Goal: Navigation & Orientation: Find specific page/section

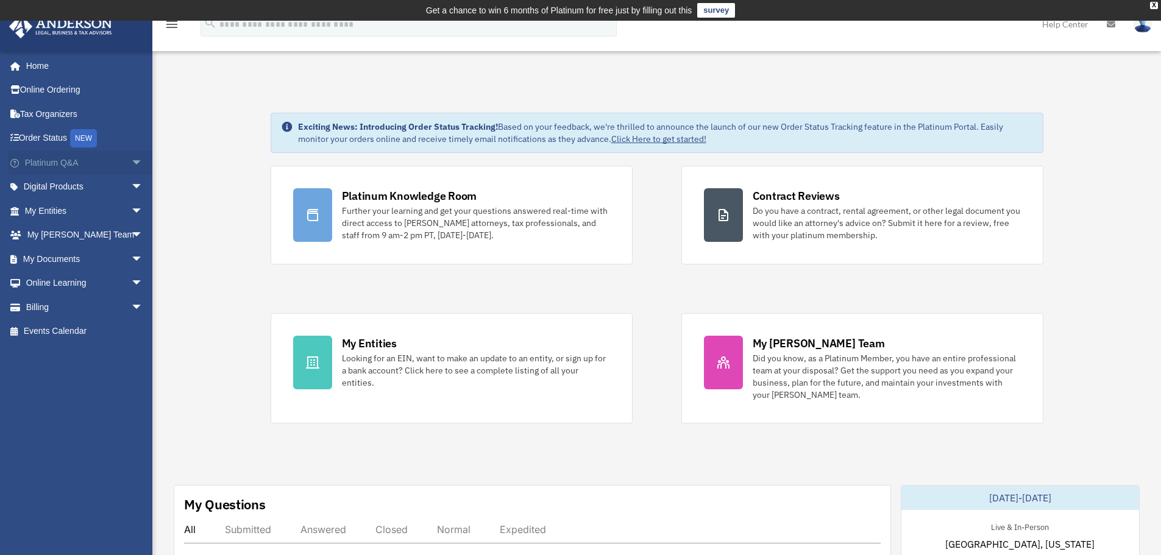
click at [131, 161] on span "arrow_drop_down" at bounding box center [143, 163] width 24 height 25
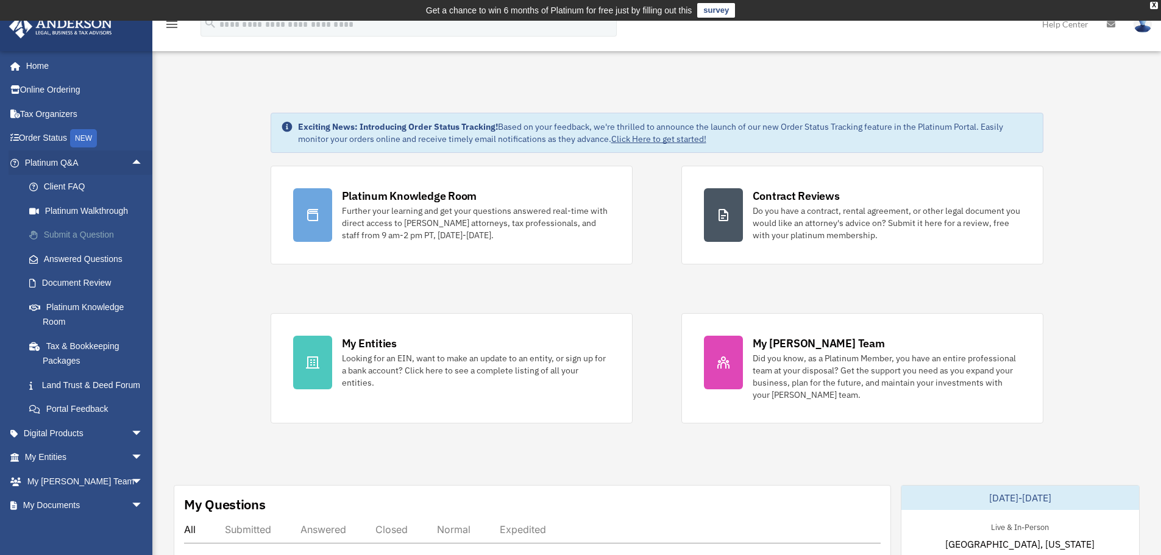
click at [70, 229] on link "Submit a Question" at bounding box center [89, 235] width 144 height 24
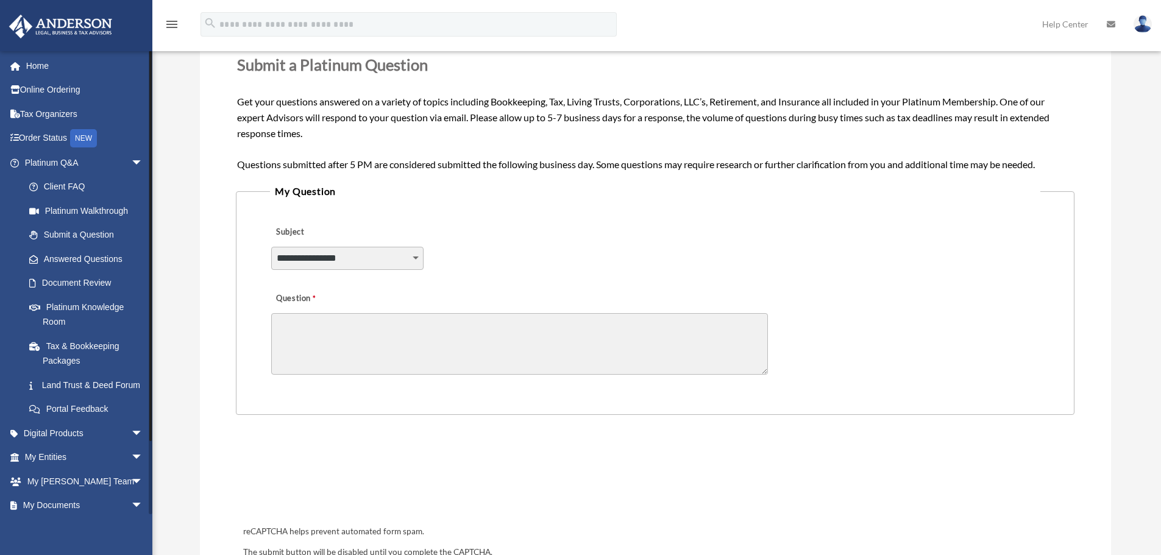
scroll to position [26, 0]
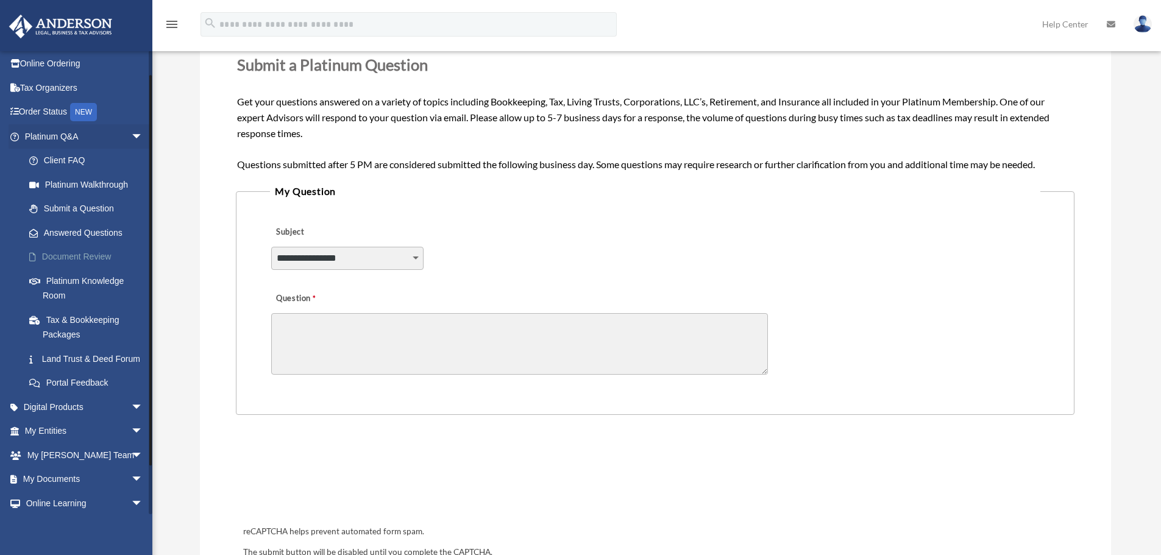
click at [95, 260] on link "Document Review" at bounding box center [89, 257] width 144 height 24
click at [87, 256] on link "Document Review" at bounding box center [89, 257] width 144 height 24
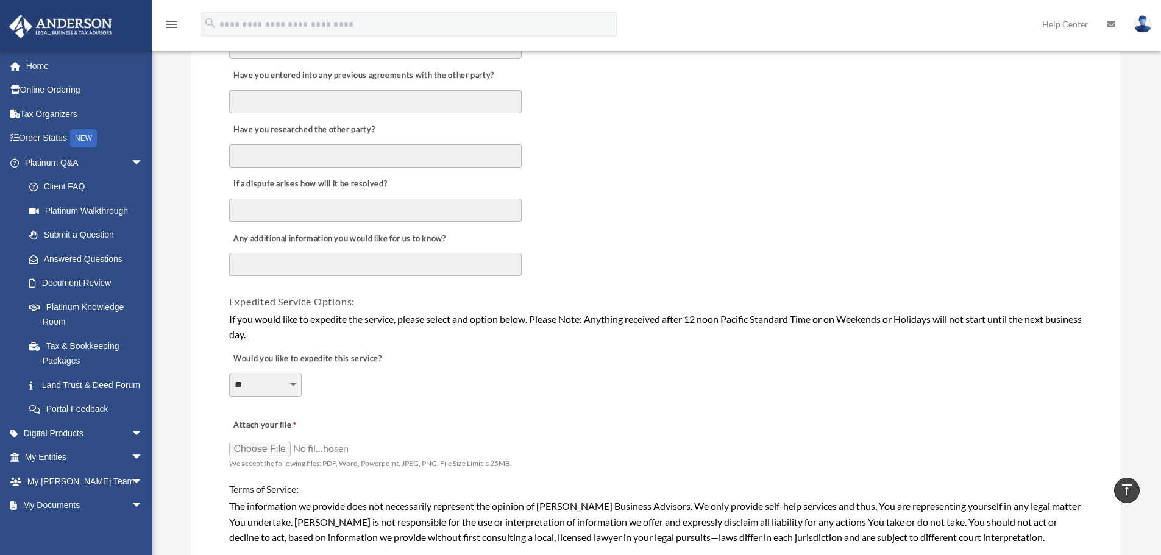
scroll to position [690, 0]
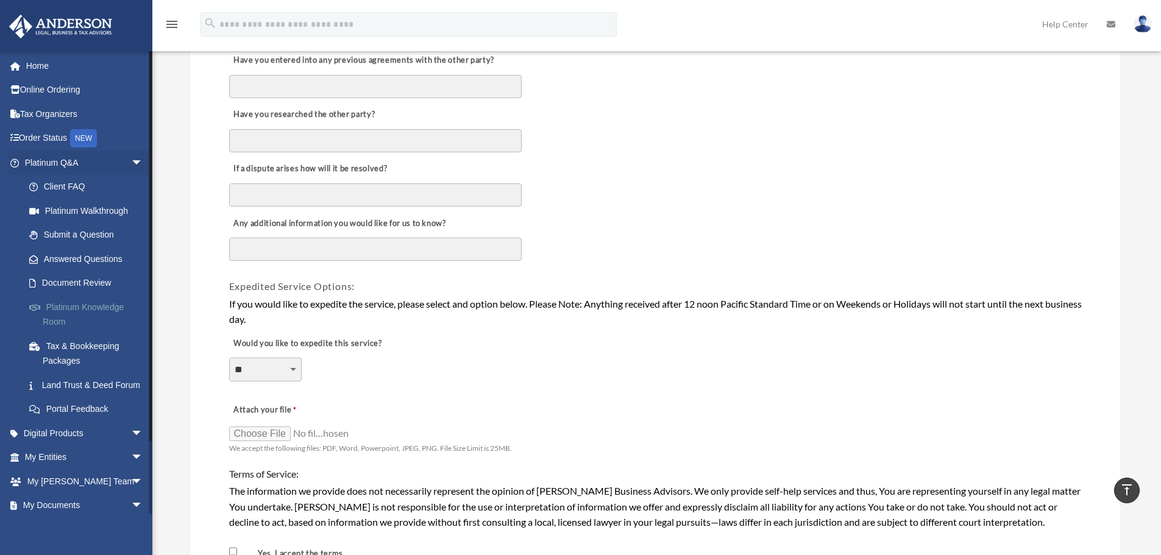
click at [96, 309] on link "Platinum Knowledge Room" at bounding box center [89, 314] width 144 height 39
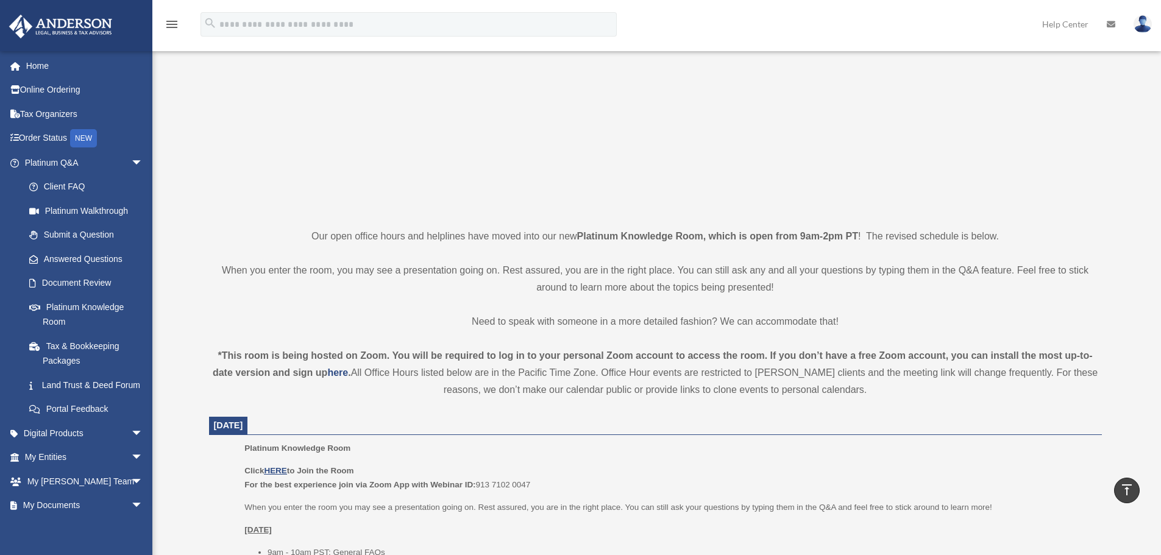
scroll to position [143, 0]
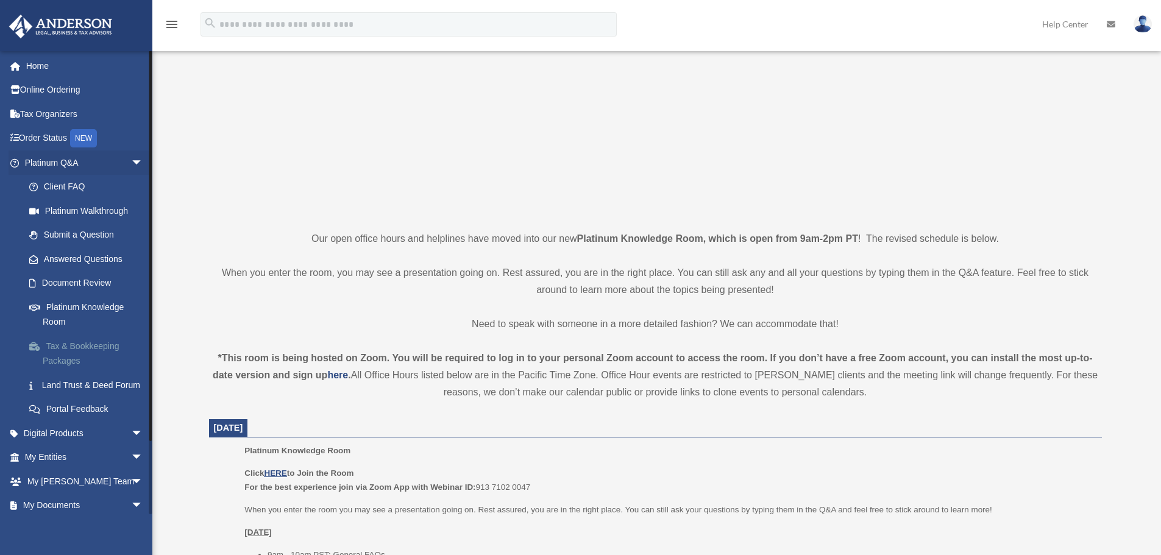
click at [86, 343] on link "Tax & Bookkeeping Packages" at bounding box center [89, 353] width 144 height 39
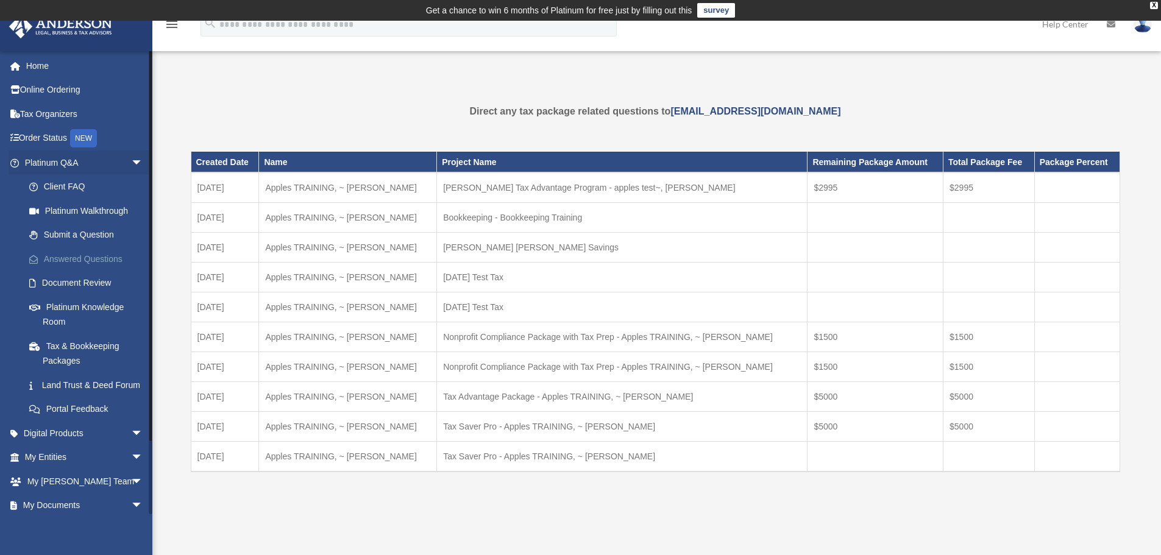
scroll to position [78, 0]
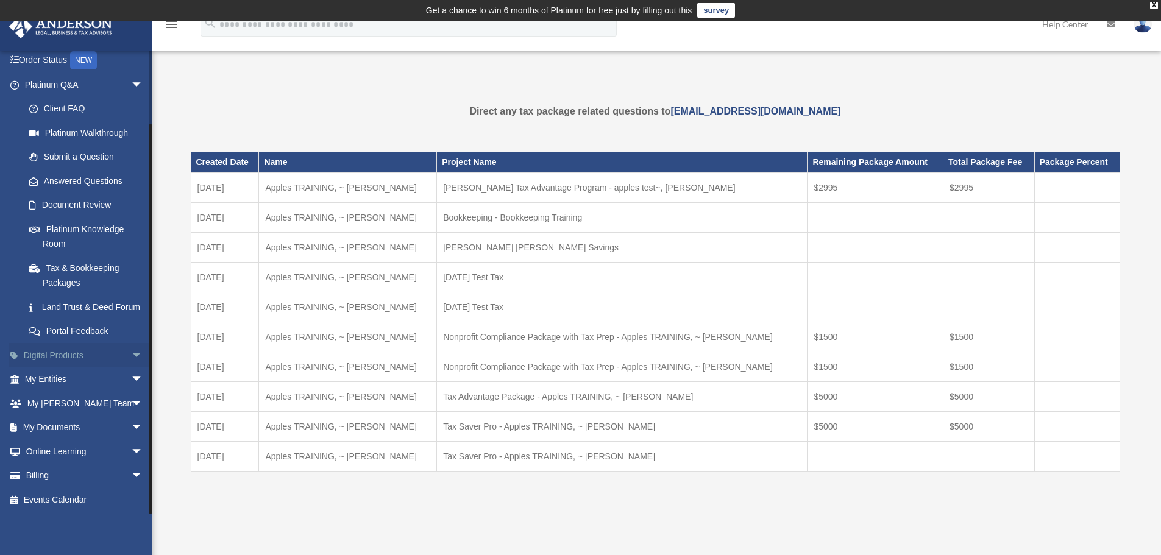
click at [131, 352] on span "arrow_drop_down" at bounding box center [143, 355] width 24 height 25
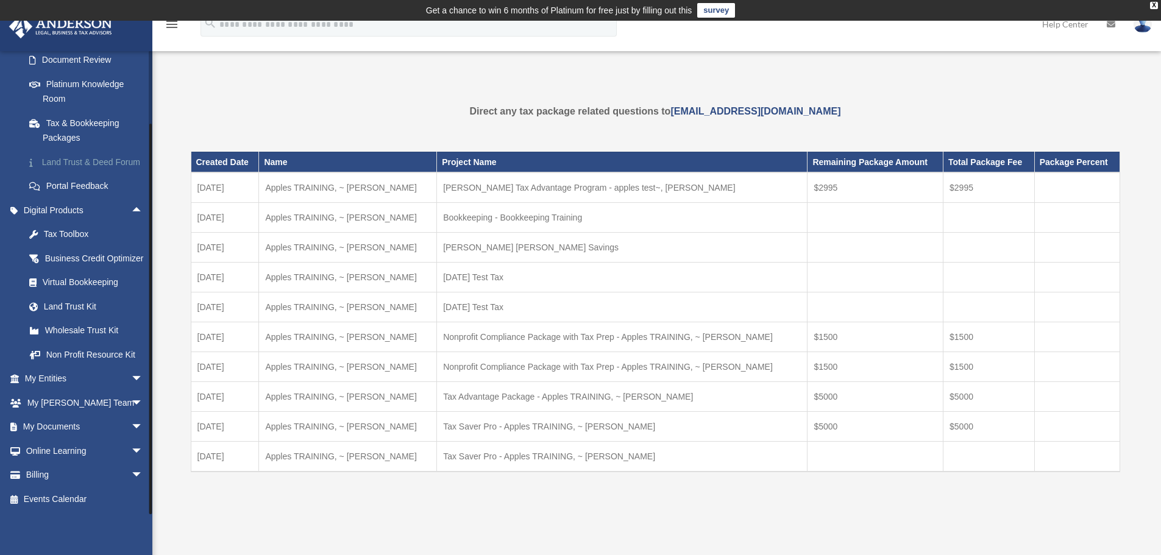
scroll to position [237, 0]
click at [58, 380] on link "My Entities arrow_drop_down" at bounding box center [85, 379] width 153 height 24
click at [131, 380] on span "arrow_drop_down" at bounding box center [143, 379] width 24 height 25
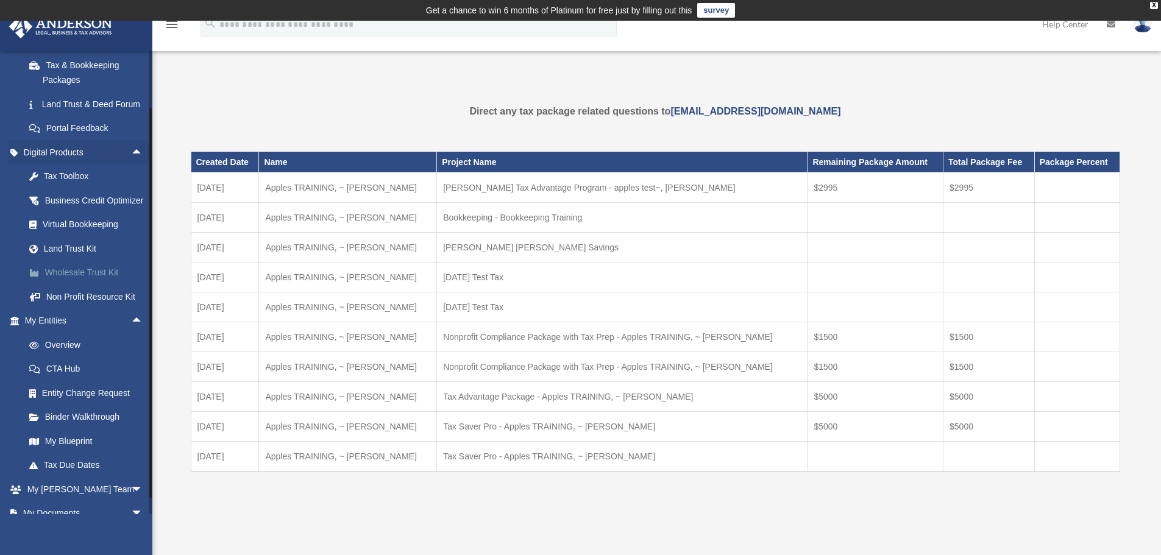
scroll to position [298, 0]
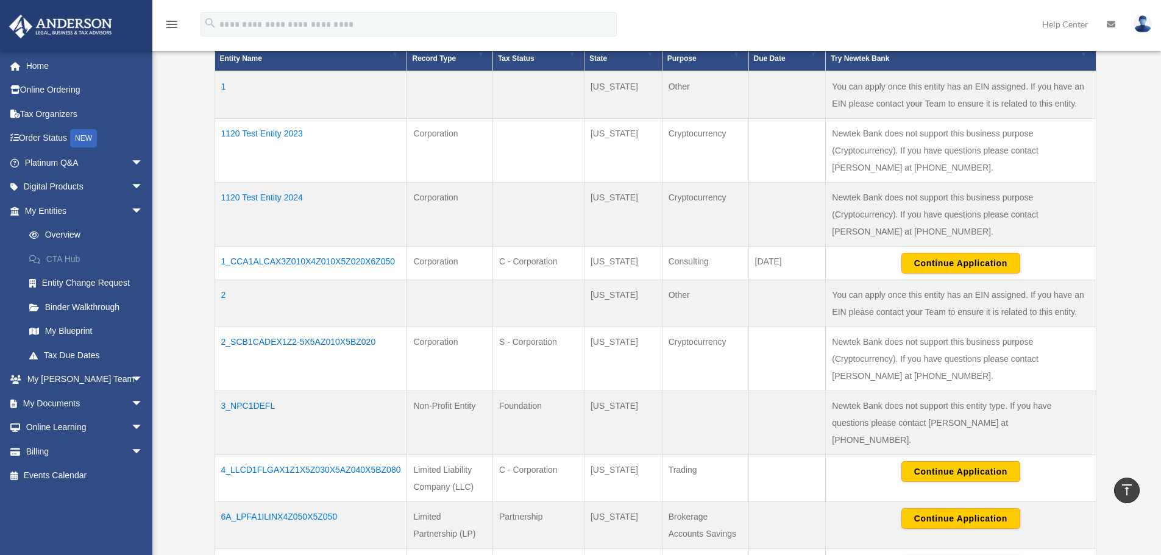
scroll to position [366, 0]
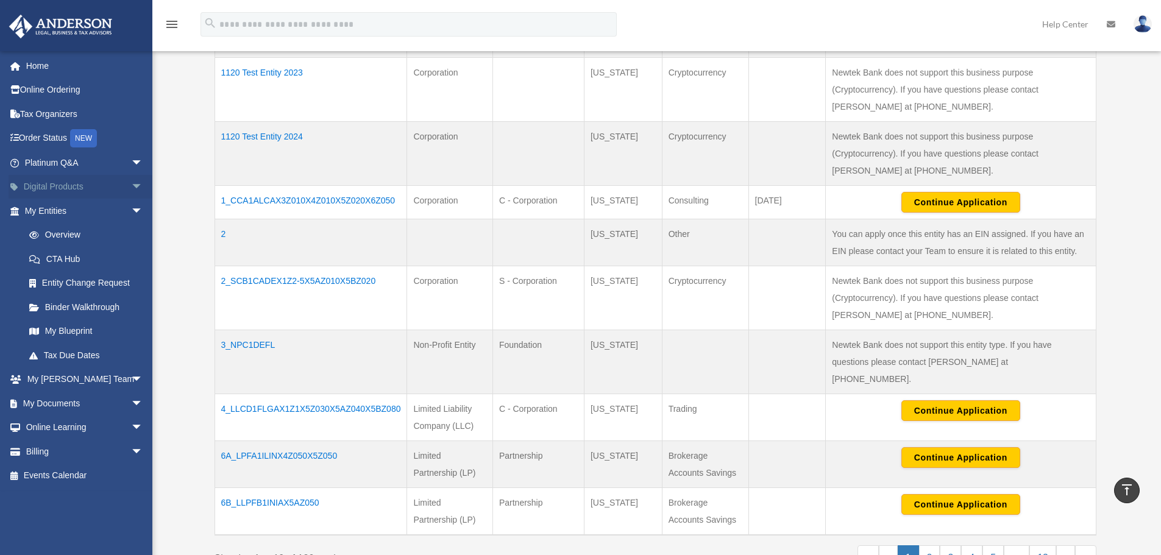
click at [78, 190] on link "Digital Products arrow_drop_down" at bounding box center [85, 187] width 153 height 24
click at [132, 185] on span "arrow_drop_down" at bounding box center [143, 187] width 24 height 25
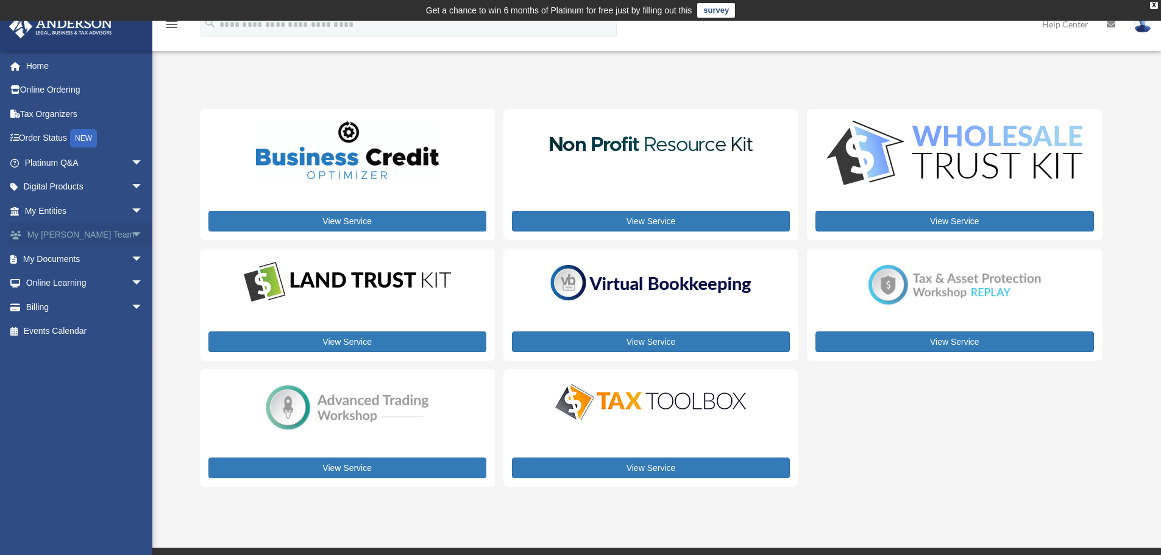
click at [131, 233] on span "arrow_drop_down" at bounding box center [143, 235] width 24 height 25
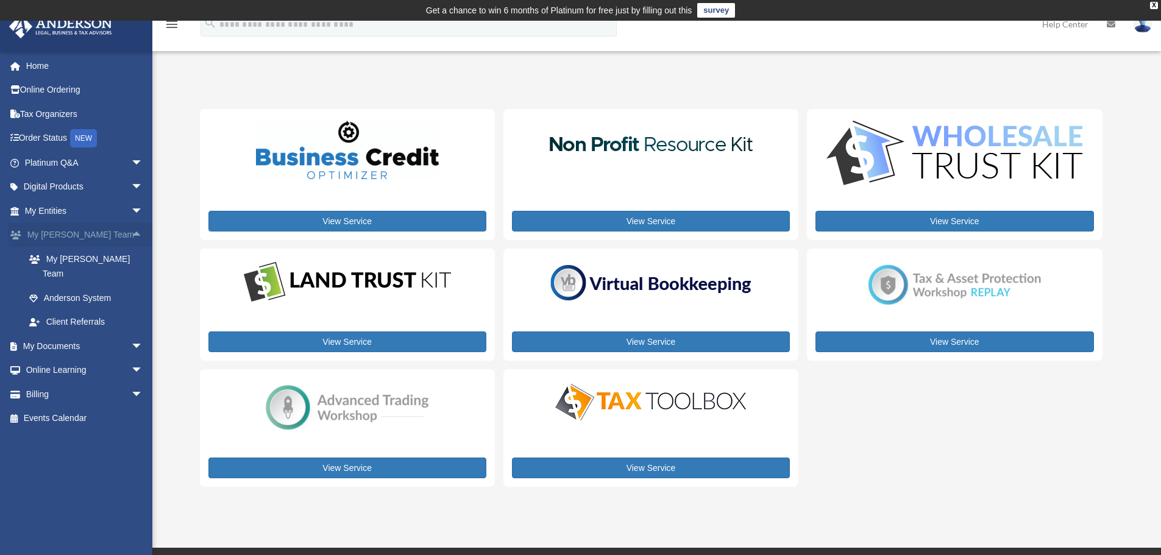
click at [131, 231] on span "arrow_drop_up" at bounding box center [143, 235] width 24 height 25
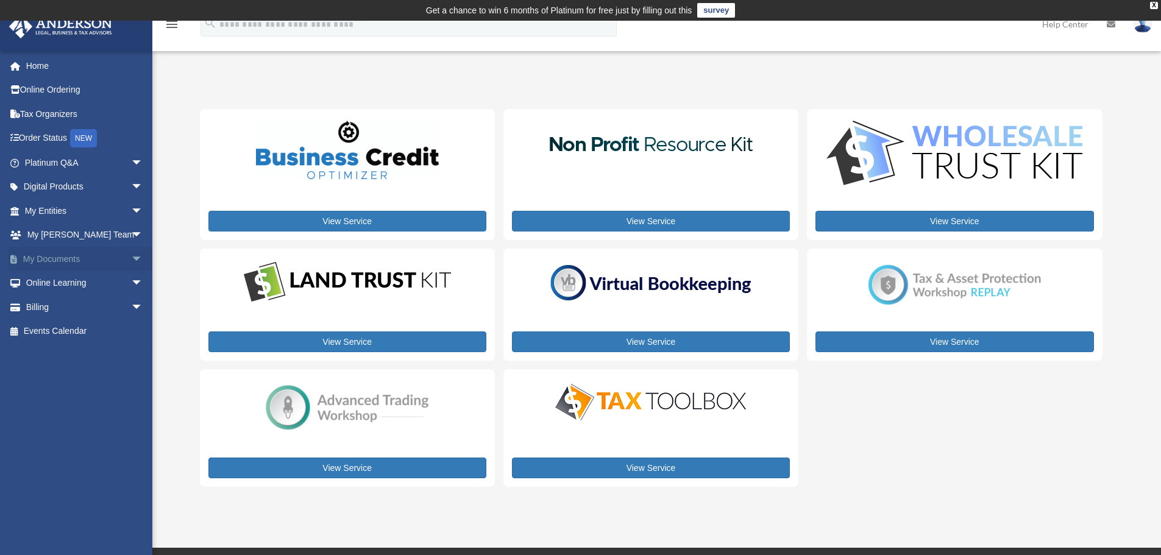
click at [131, 259] on span "arrow_drop_down" at bounding box center [143, 259] width 24 height 25
